Goal: Check status: Check status

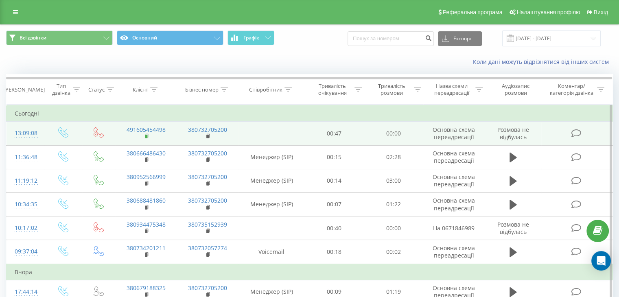
click at [146, 136] on rect at bounding box center [146, 137] width 2 height 4
